Goal: Entertainment & Leisure: Consume media (video, audio)

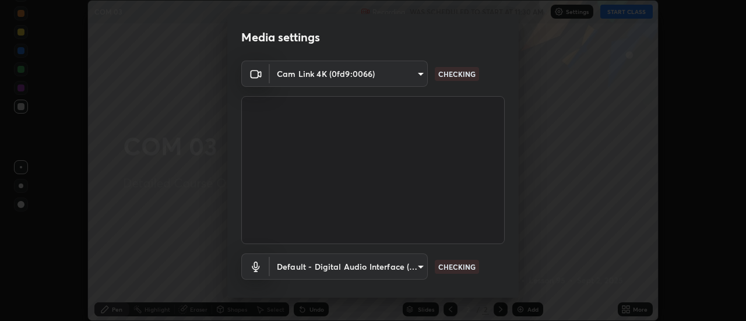
scroll to position [61, 0]
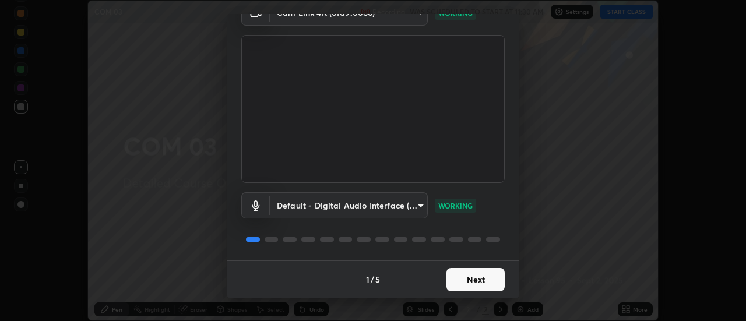
click at [479, 280] on button "Next" at bounding box center [476, 279] width 58 height 23
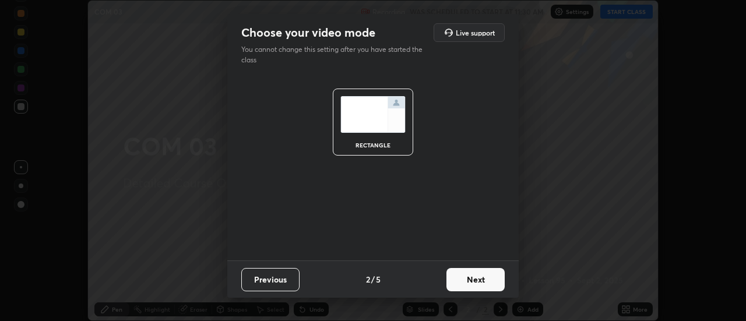
scroll to position [0, 0]
click at [480, 282] on button "Next" at bounding box center [476, 279] width 58 height 23
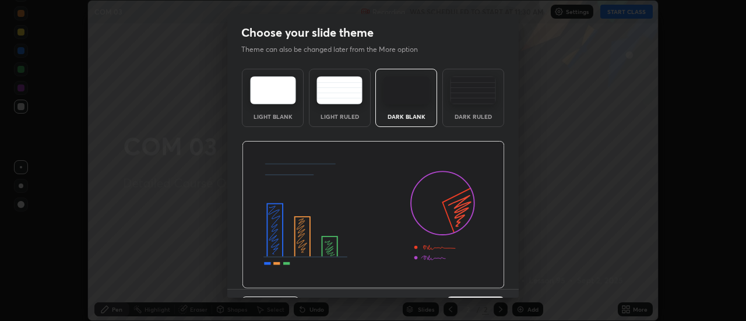
scroll to position [29, 0]
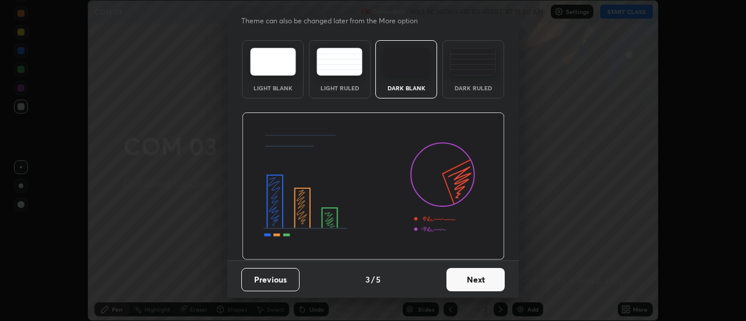
click at [479, 282] on button "Next" at bounding box center [476, 279] width 58 height 23
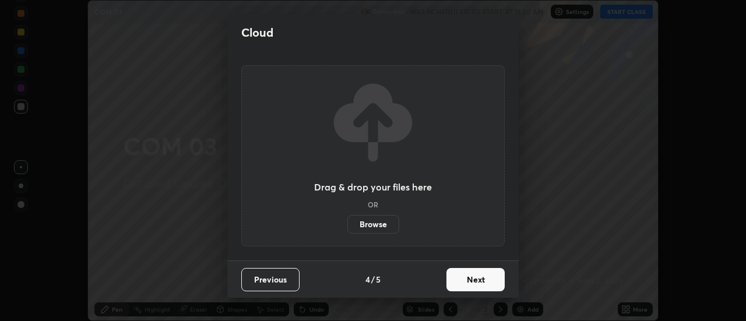
click at [479, 279] on button "Next" at bounding box center [476, 279] width 58 height 23
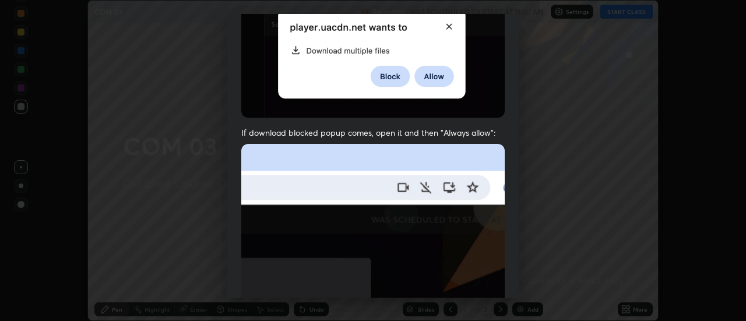
scroll to position [131, 0]
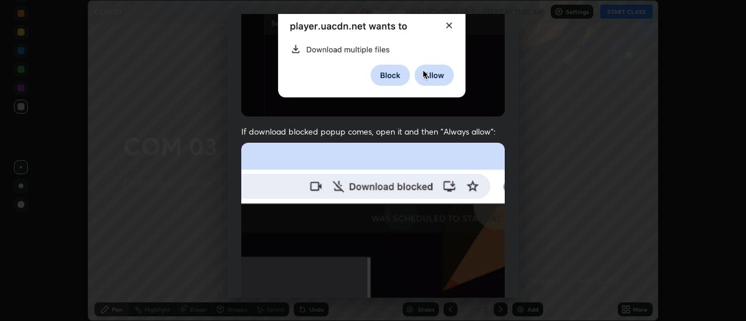
click at [475, 256] on img at bounding box center [373, 270] width 264 height 255
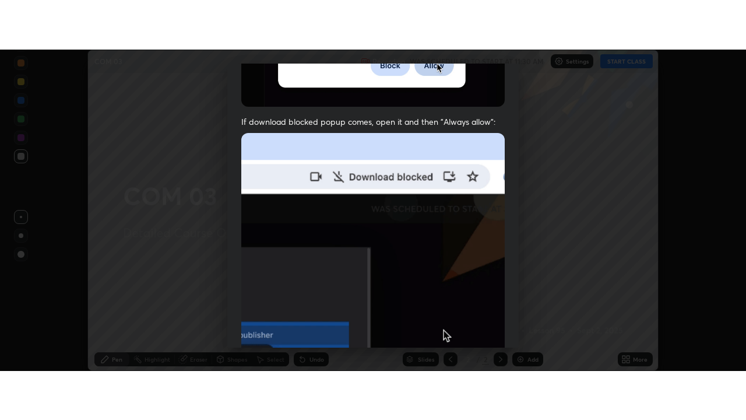
scroll to position [299, 0]
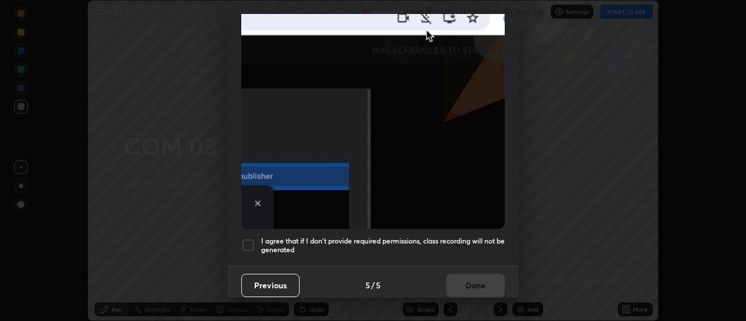
click at [248, 240] on div at bounding box center [248, 245] width 14 height 14
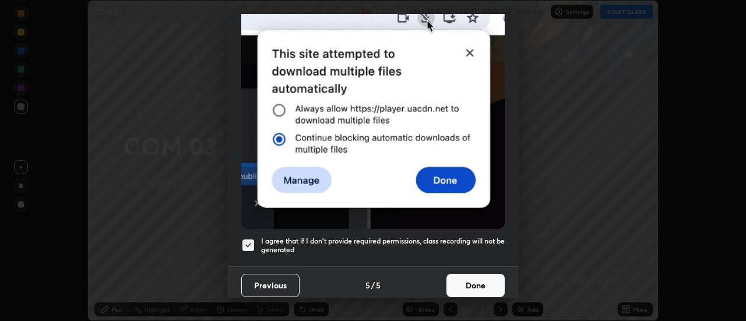
click at [477, 284] on button "Done" at bounding box center [476, 285] width 58 height 23
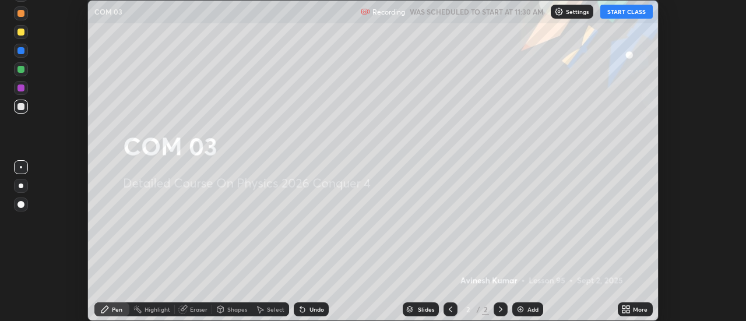
click at [626, 14] on button "START CLASS" at bounding box center [626, 12] width 52 height 14
click at [627, 310] on icon at bounding box center [628, 311] width 3 height 3
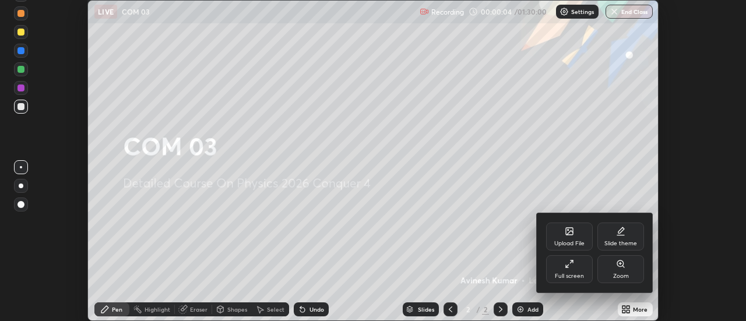
click at [570, 265] on icon at bounding box center [569, 263] width 9 height 9
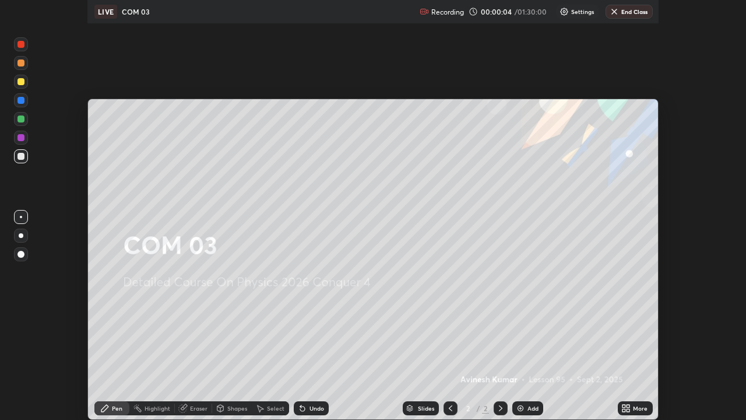
scroll to position [420, 746]
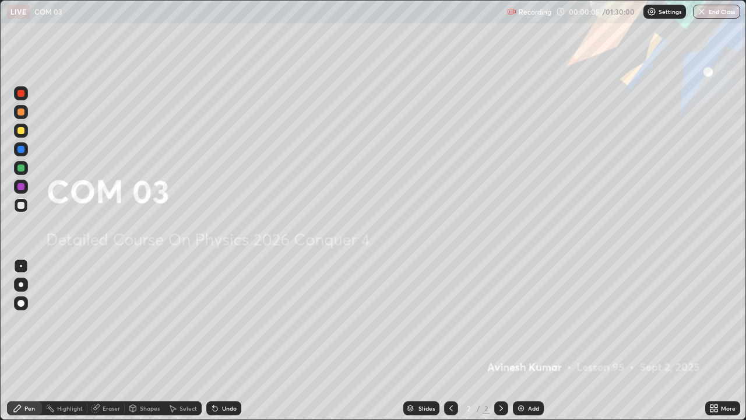
click at [522, 321] on img at bounding box center [521, 407] width 9 height 9
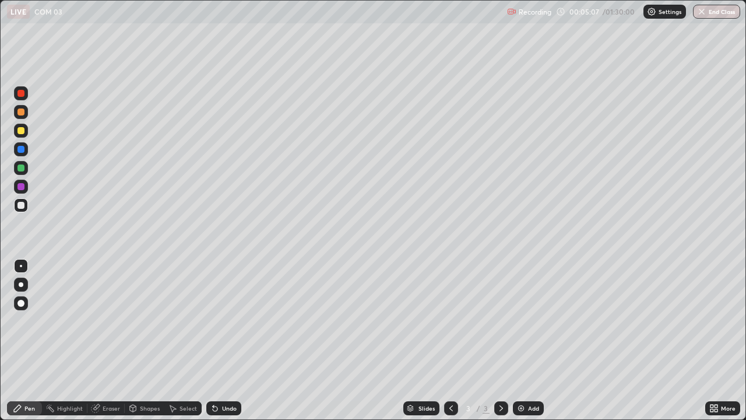
click at [519, 321] on img at bounding box center [521, 407] width 9 height 9
click at [22, 114] on div at bounding box center [20, 111] width 7 height 7
click at [22, 206] on div at bounding box center [20, 205] width 7 height 7
click at [520, 321] on img at bounding box center [521, 407] width 9 height 9
click at [23, 167] on div at bounding box center [20, 167] width 7 height 7
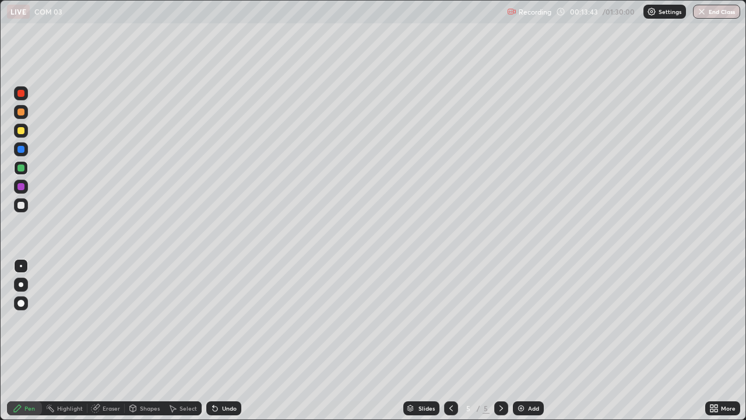
click at [22, 113] on div at bounding box center [20, 111] width 7 height 7
click at [519, 321] on img at bounding box center [521, 407] width 9 height 9
click at [20, 132] on div at bounding box center [20, 130] width 7 height 7
click at [20, 168] on div at bounding box center [20, 167] width 7 height 7
click at [20, 206] on div at bounding box center [20, 205] width 7 height 7
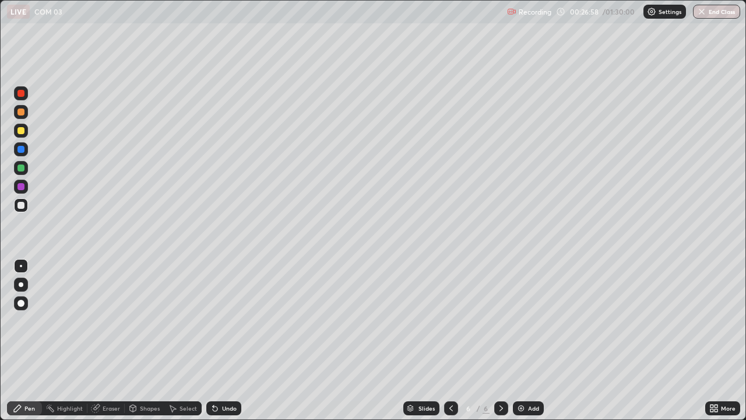
click at [111, 321] on div "Eraser" at bounding box center [111, 408] width 17 height 6
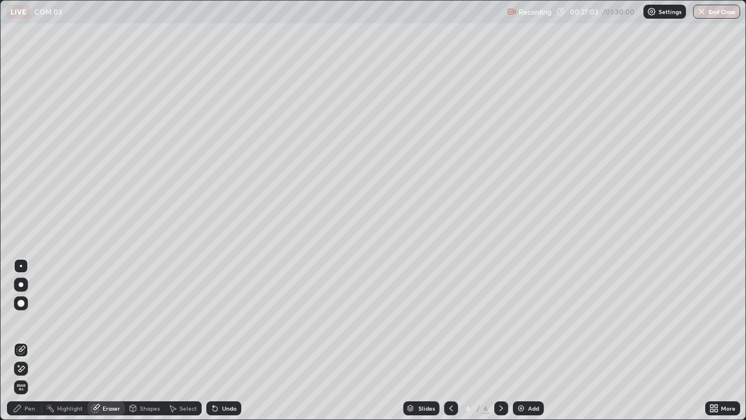
click at [36, 321] on div "Pen" at bounding box center [24, 408] width 35 height 14
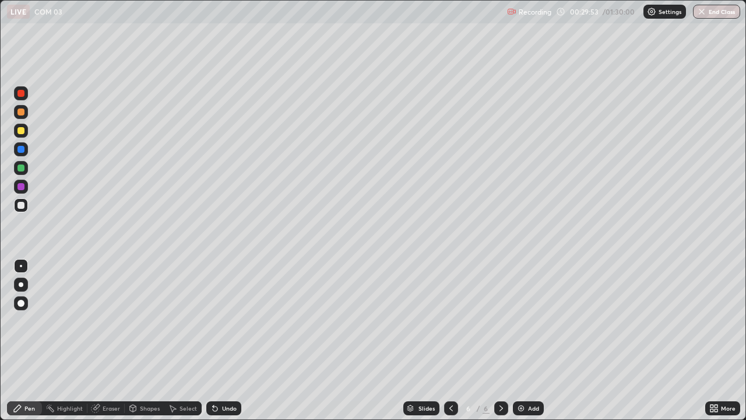
click at [517, 321] on img at bounding box center [521, 407] width 9 height 9
click at [445, 321] on div at bounding box center [451, 408] width 14 height 14
click at [450, 321] on icon at bounding box center [451, 407] width 9 height 9
click at [500, 321] on icon at bounding box center [501, 407] width 9 height 9
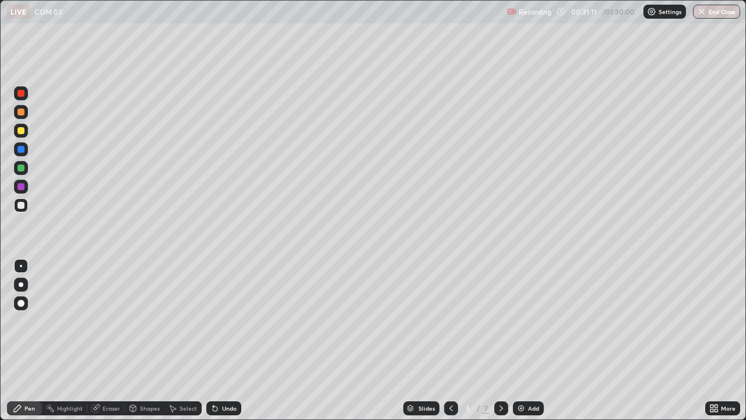
click at [500, 321] on icon at bounding box center [501, 407] width 9 height 9
click at [522, 321] on img at bounding box center [521, 407] width 9 height 9
click at [450, 321] on icon at bounding box center [451, 407] width 9 height 9
click at [500, 321] on icon at bounding box center [501, 407] width 9 height 9
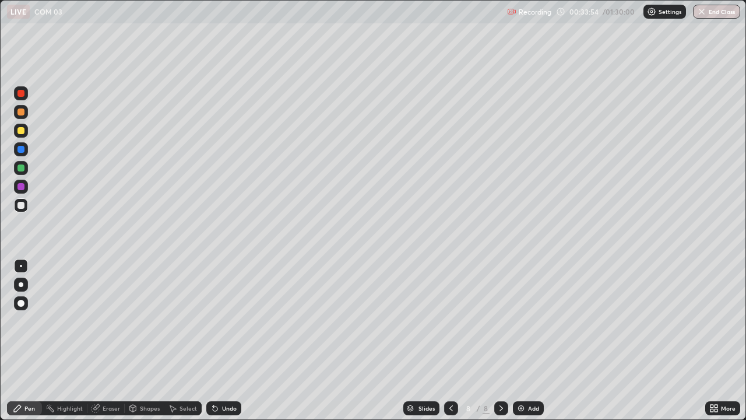
click at [22, 185] on div at bounding box center [20, 186] width 7 height 7
click at [518, 321] on img at bounding box center [521, 407] width 9 height 9
click at [99, 321] on icon at bounding box center [95, 407] width 9 height 9
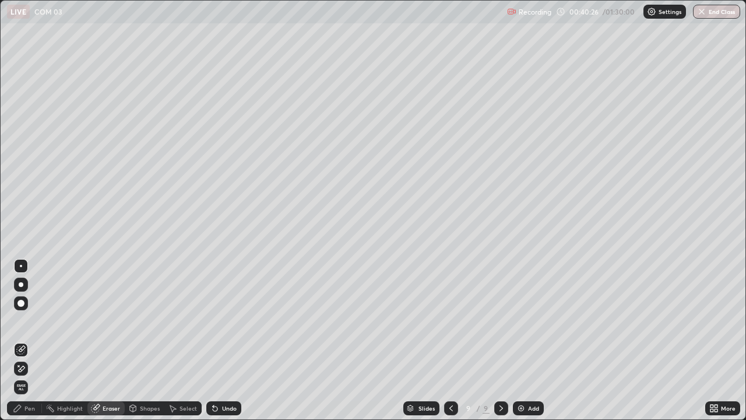
click at [27, 321] on div "Pen" at bounding box center [29, 408] width 10 height 6
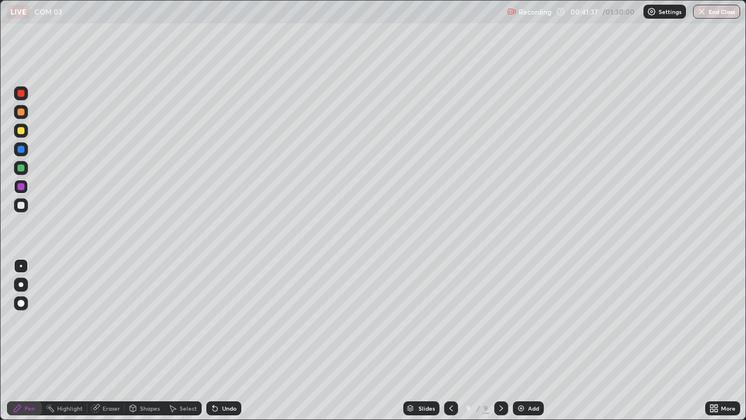
click at [21, 206] on div at bounding box center [20, 205] width 7 height 7
click at [99, 321] on icon at bounding box center [95, 407] width 9 height 9
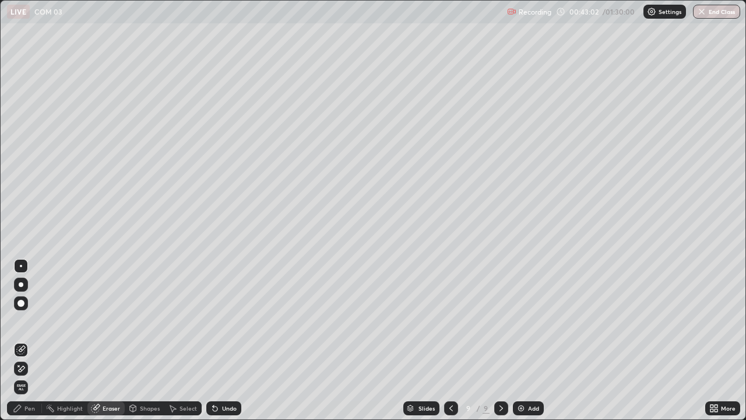
click at [30, 321] on div "Pen" at bounding box center [29, 408] width 10 height 6
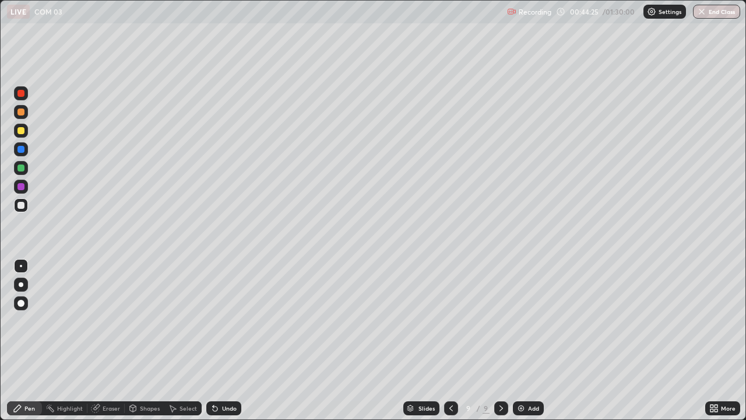
click at [518, 321] on img at bounding box center [521, 407] width 9 height 9
click at [22, 187] on div at bounding box center [20, 186] width 7 height 7
click at [22, 114] on div at bounding box center [20, 111] width 7 height 7
click at [524, 321] on img at bounding box center [521, 407] width 9 height 9
click at [525, 321] on div "Add" at bounding box center [528, 408] width 31 height 14
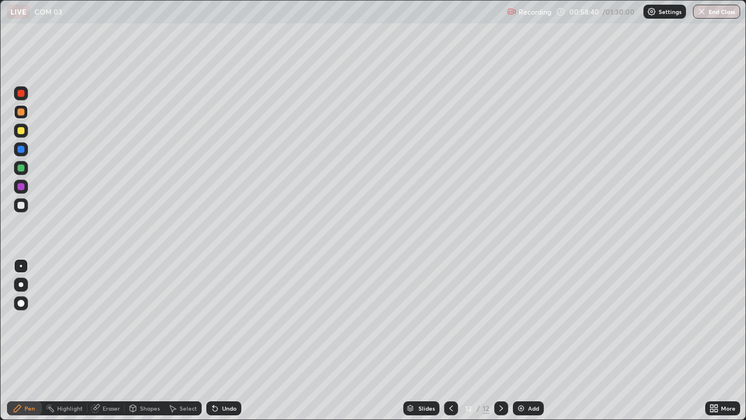
click at [20, 208] on div at bounding box center [20, 205] width 7 height 7
click at [24, 187] on div at bounding box center [20, 186] width 7 height 7
click at [519, 321] on img at bounding box center [521, 407] width 9 height 9
